Goal: Transaction & Acquisition: Purchase product/service

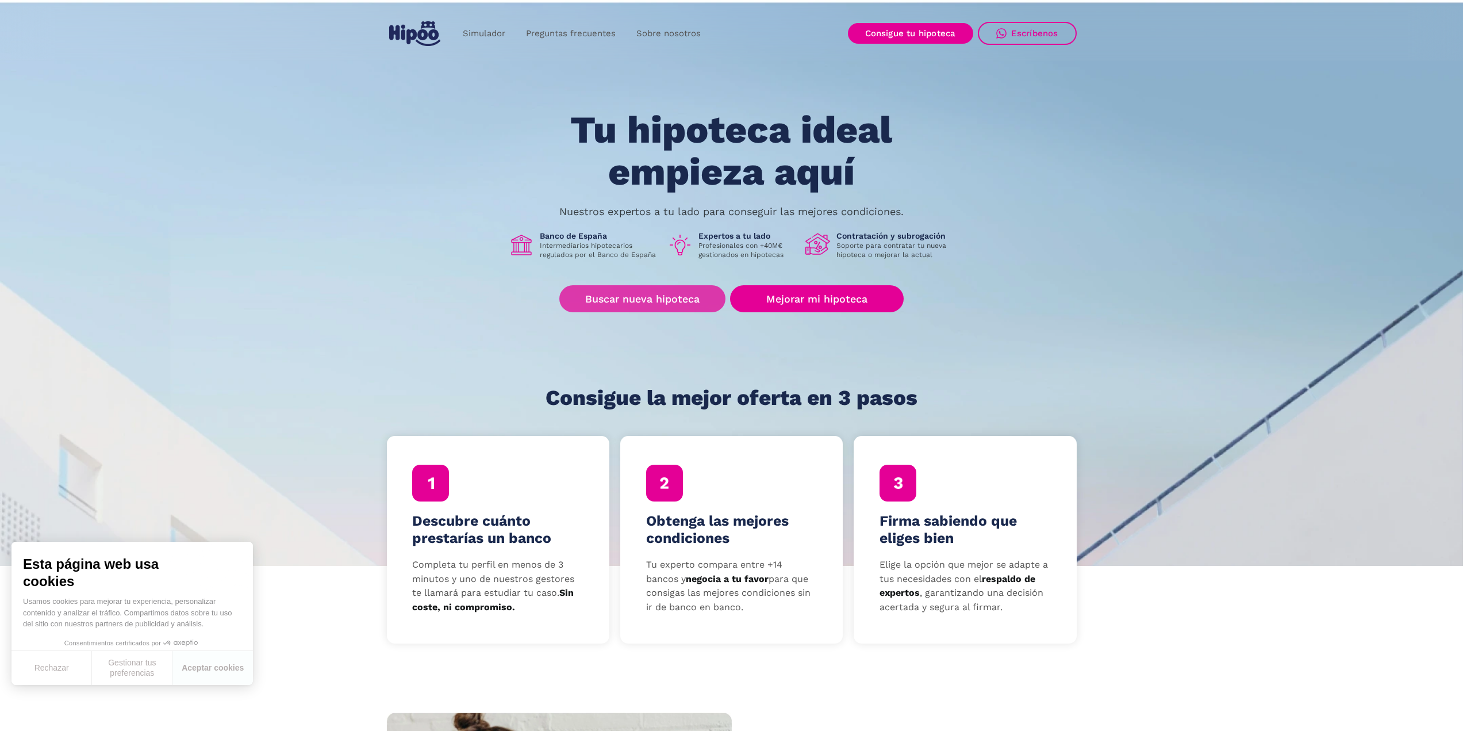
click at [670, 298] on font "Buscar nueva hipoteca" at bounding box center [642, 299] width 114 height 12
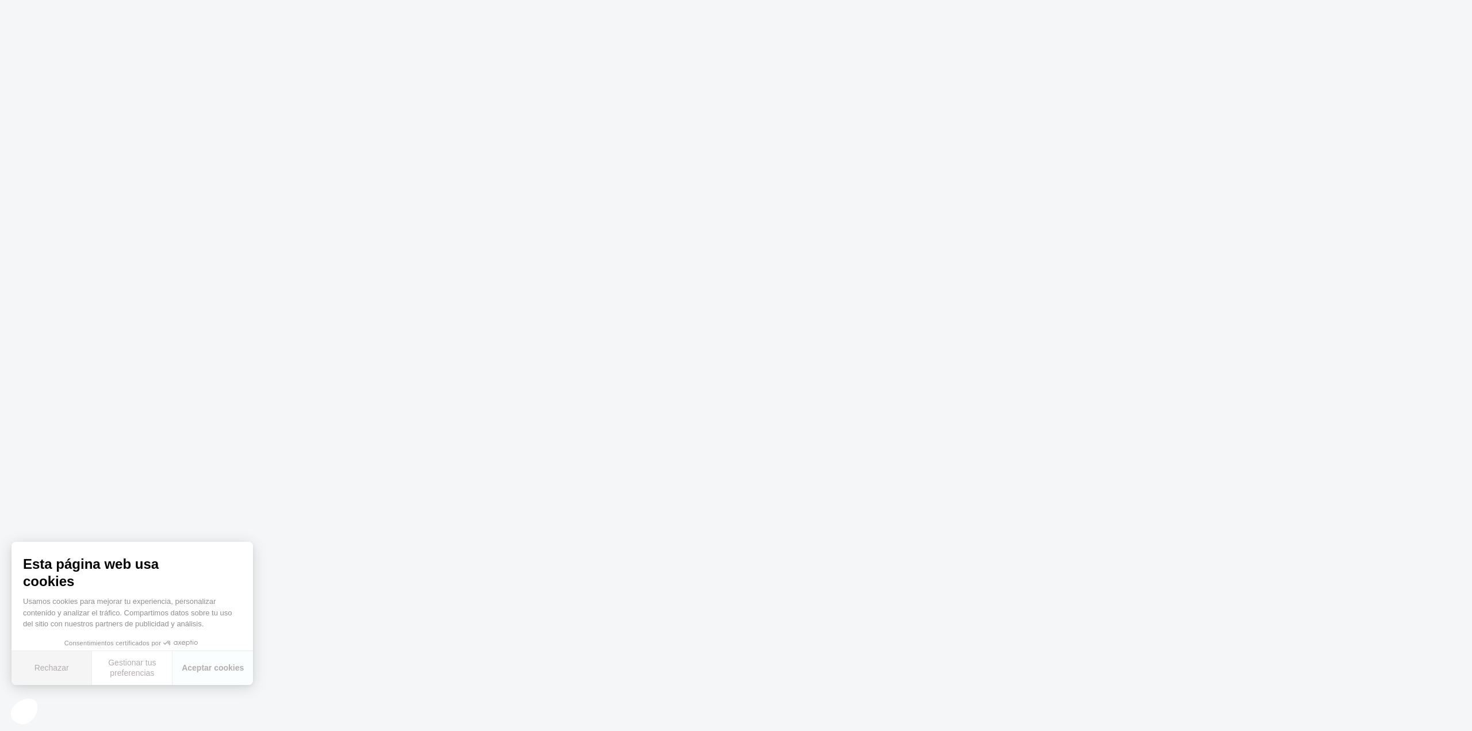
click at [53, 671] on button "Rechazar" at bounding box center [51, 668] width 80 height 34
click at [728, 344] on body "Texto original Valora esta traducción Tu opinión servirá para ayudar a mejorar …" at bounding box center [736, 365] width 1472 height 731
click at [583, 294] on body "Texto original Valora esta traducción Tu opinión servirá para ayudar a mejorar …" at bounding box center [736, 365] width 1472 height 731
